Goal: Information Seeking & Learning: Learn about a topic

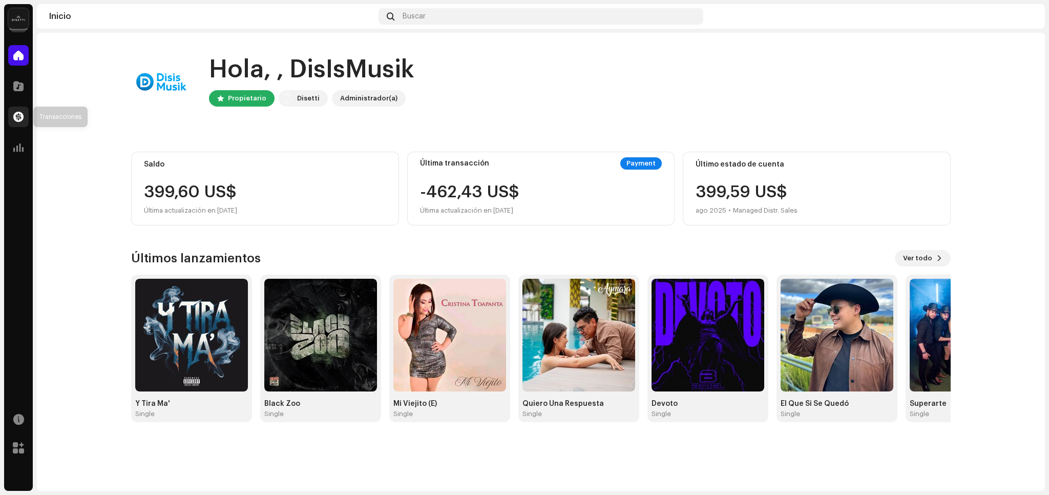
click at [24, 116] on div at bounding box center [18, 117] width 20 height 20
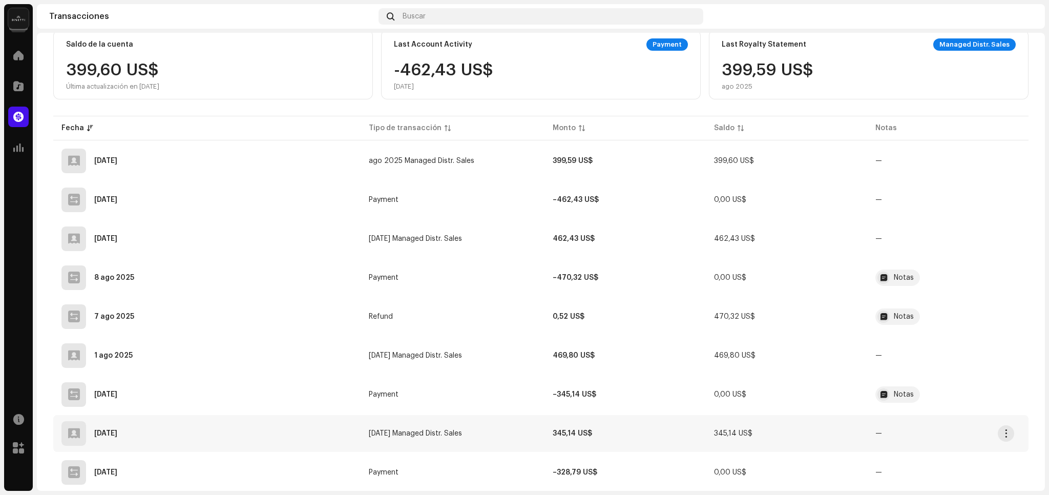
scroll to position [102, 0]
click at [316, 350] on div "1 ago 2025" at bounding box center [206, 355] width 291 height 25
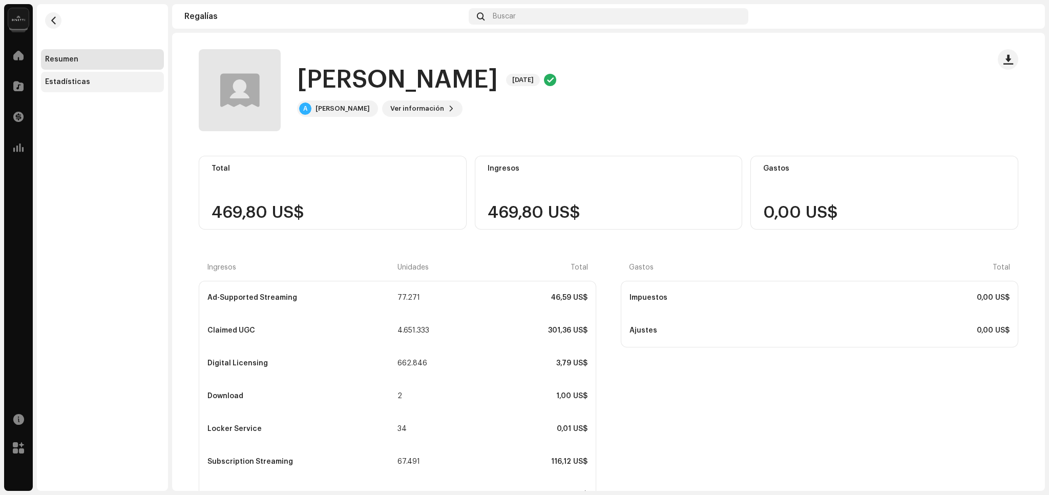
click at [92, 72] on div "Estadísticas" at bounding box center [102, 82] width 123 height 20
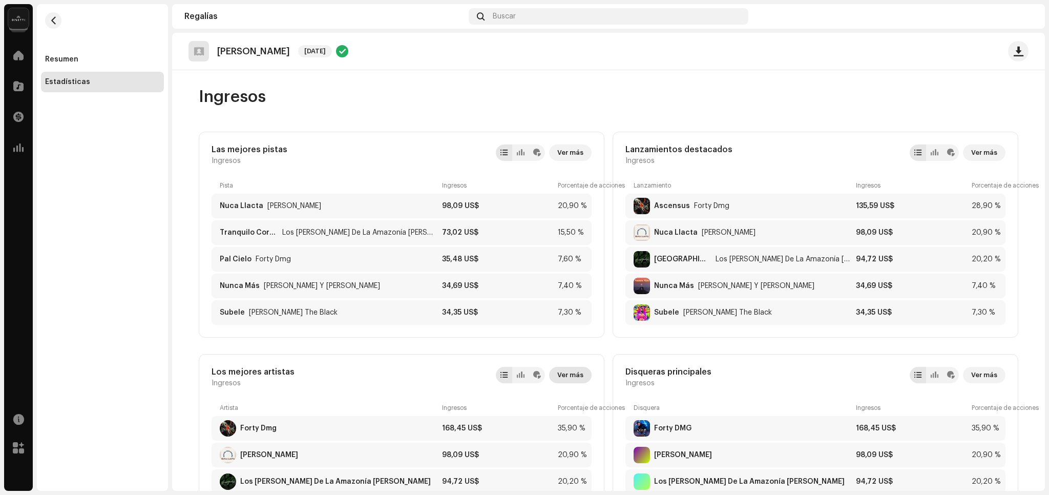
click at [569, 375] on span "Ver más" at bounding box center [570, 375] width 26 height 20
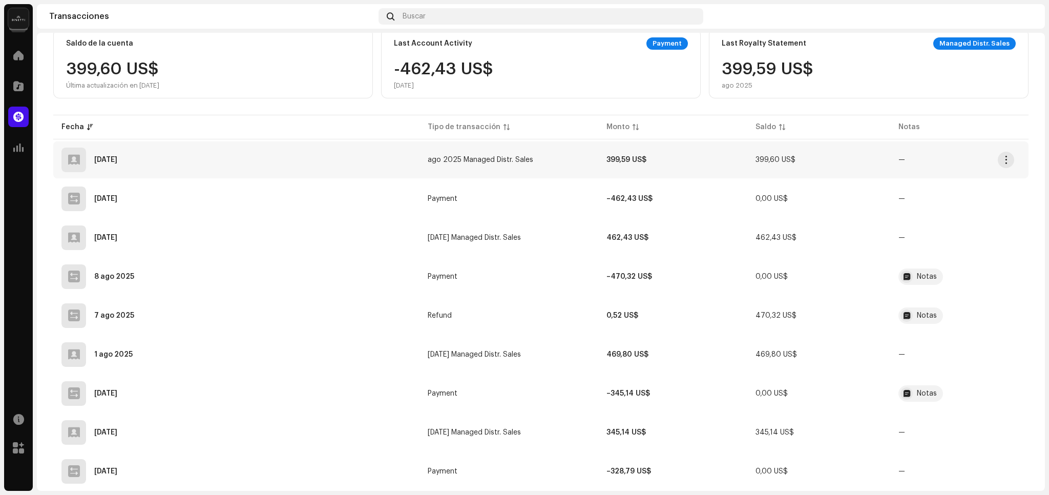
scroll to position [103, 0]
click at [218, 238] on div "[DATE]" at bounding box center [236, 237] width 350 height 25
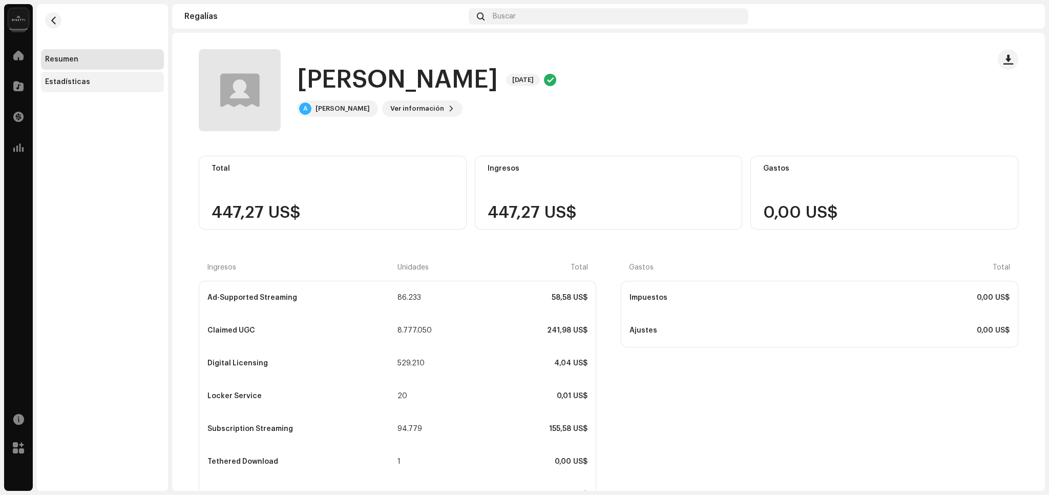
click at [126, 83] on div "Estadísticas" at bounding box center [102, 82] width 115 height 8
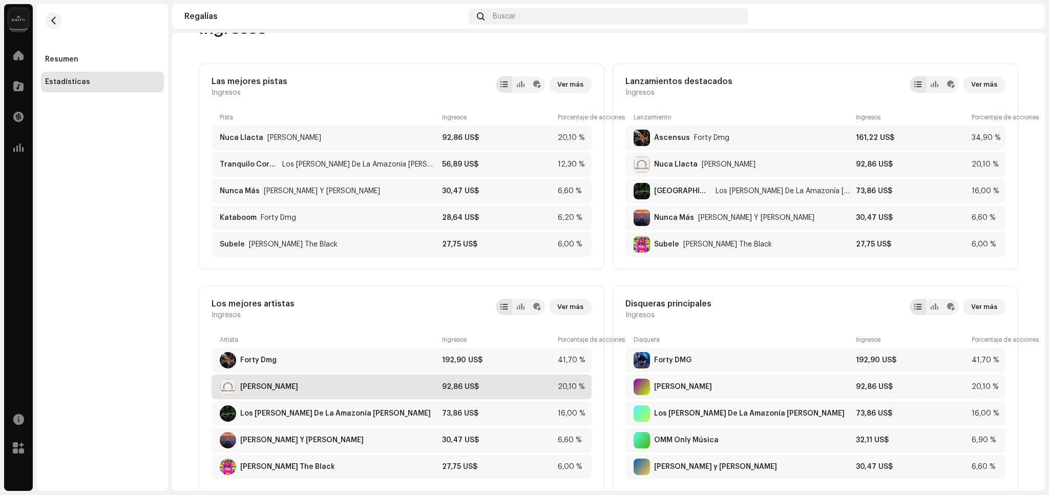
scroll to position [92, 0]
